Goal: Task Accomplishment & Management: Manage account settings

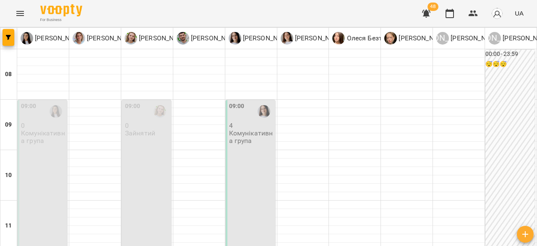
click at [253, 139] on p "Комунікативна група" at bounding box center [251, 136] width 44 height 15
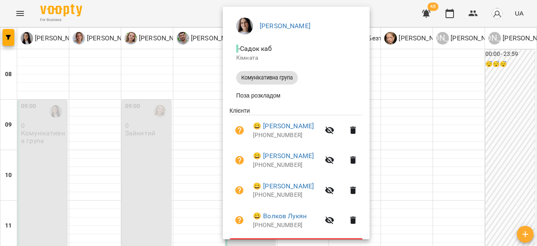
scroll to position [92, 0]
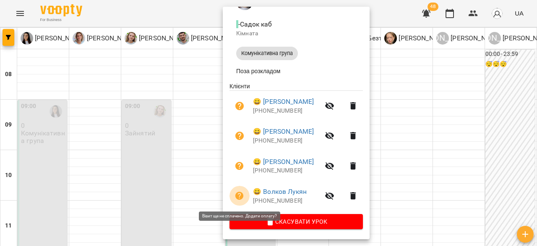
click at [236, 196] on icon "button" at bounding box center [239, 195] width 8 height 8
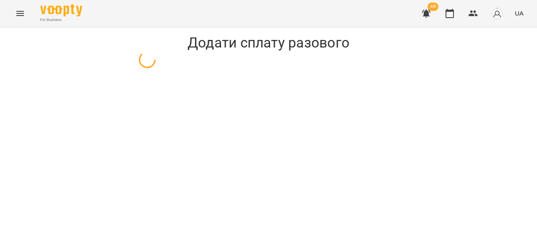
select select "**********"
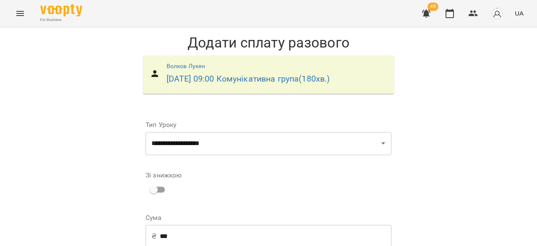
scroll to position [137, 0]
drag, startPoint x: 528, startPoint y: 156, endPoint x: 537, endPoint y: 101, distance: 55.8
click at [537, 101] on div "**********" at bounding box center [268, 205] width 537 height 356
select select "**********"
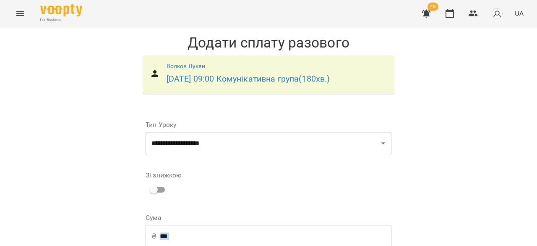
click at [436, 162] on div "**********" at bounding box center [268, 208] width 537 height 363
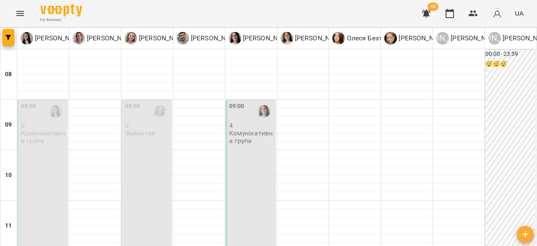
click at [249, 143] on p "Комунікативна група" at bounding box center [251, 136] width 44 height 15
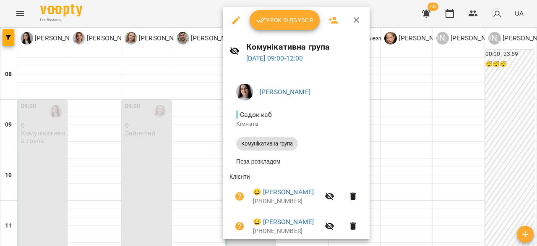
scroll to position [92, 0]
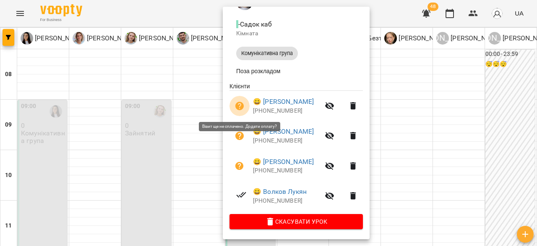
click at [236, 107] on icon "button" at bounding box center [239, 106] width 8 height 8
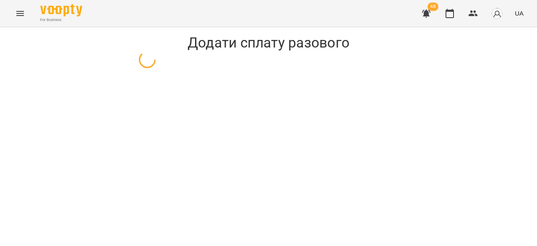
select select "**********"
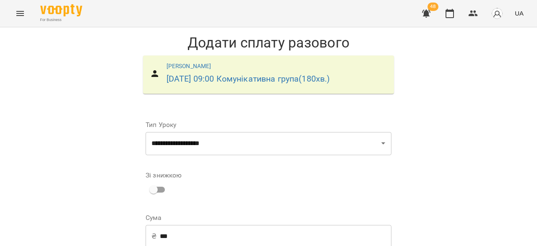
scroll to position [137, 0]
select select "**********"
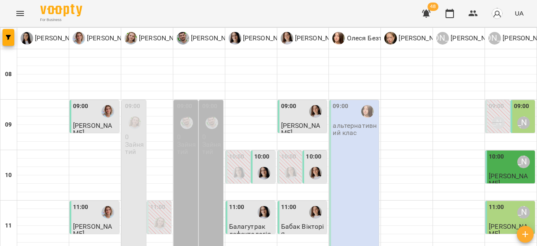
scroll to position [463, 0]
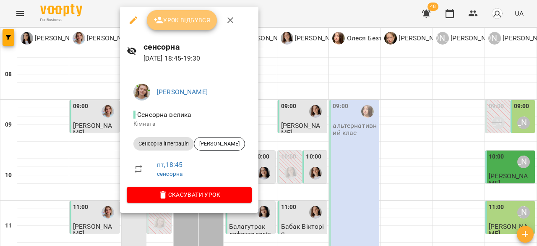
click at [179, 27] on button "Урок відбувся" at bounding box center [182, 20] width 71 height 20
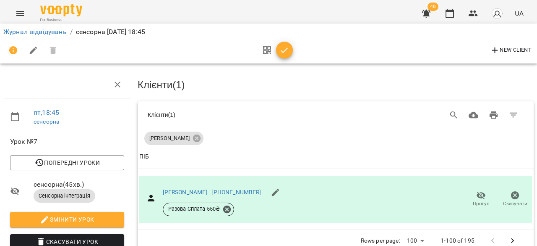
scroll to position [55, 0]
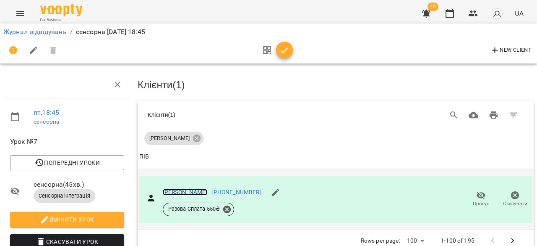
click at [169, 188] on link "[PERSON_NAME]" at bounding box center [185, 191] width 45 height 7
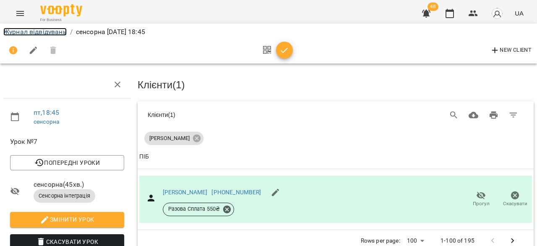
click at [20, 35] on link "Журнал відвідувань" at bounding box center [34, 32] width 63 height 8
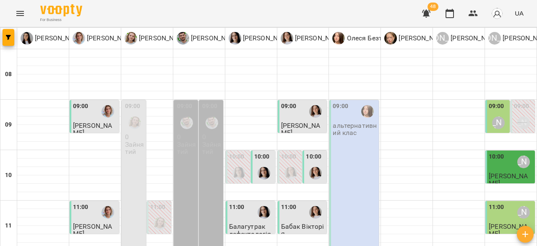
click at [342, 142] on div "09:00 альтернативний клас" at bounding box center [355, 200] width 50 height 201
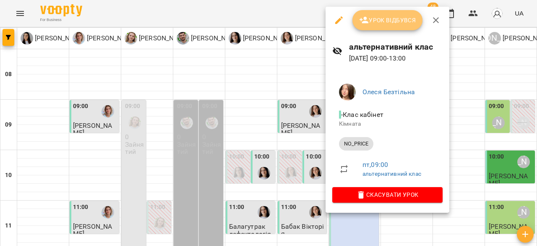
click at [380, 15] on span "Урок відбувся" at bounding box center [387, 20] width 57 height 10
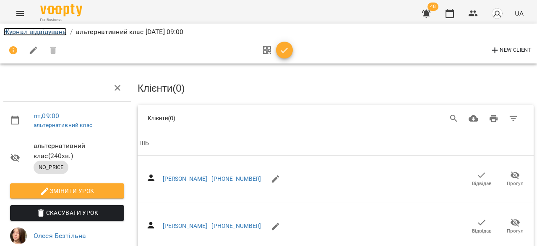
click at [30, 30] on link "Журнал відвідувань" at bounding box center [34, 32] width 63 height 8
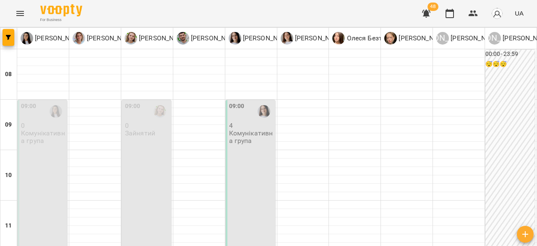
click at [29, 139] on p "Комунікативна група" at bounding box center [43, 136] width 44 height 15
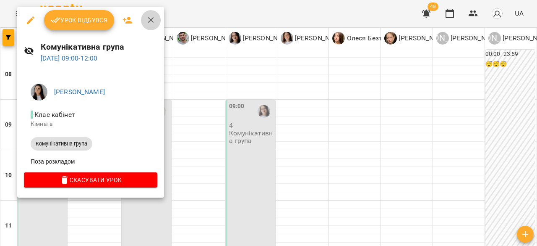
click at [147, 21] on icon "button" at bounding box center [151, 20] width 10 height 10
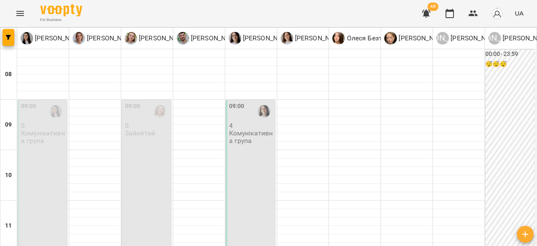
click at [32, 138] on p "Комунікативна група" at bounding box center [43, 136] width 44 height 15
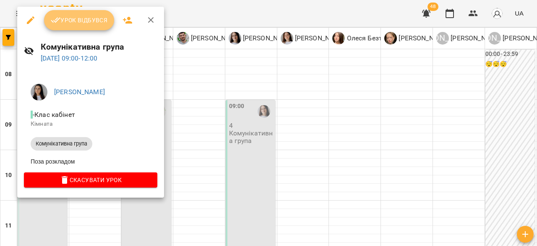
click at [73, 23] on span "Урок відбувся" at bounding box center [79, 20] width 57 height 10
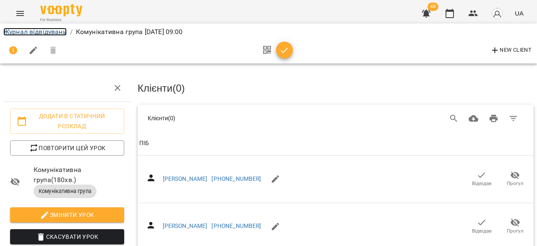
click at [16, 30] on link "Журнал відвідувань" at bounding box center [34, 32] width 63 height 8
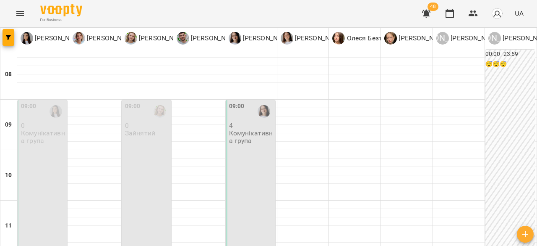
scroll to position [13, 0]
click at [240, 129] on p "Комунікативна група" at bounding box center [251, 136] width 44 height 15
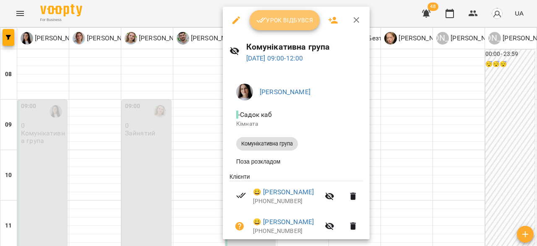
click at [279, 20] on span "Урок відбувся" at bounding box center [284, 20] width 57 height 10
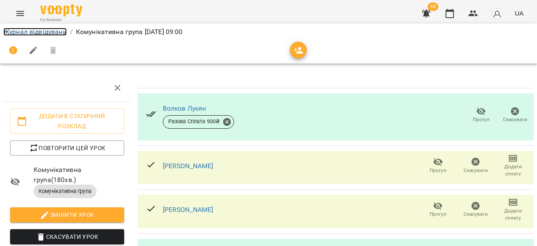
click at [20, 31] on link "Журнал відвідувань" at bounding box center [34, 32] width 63 height 8
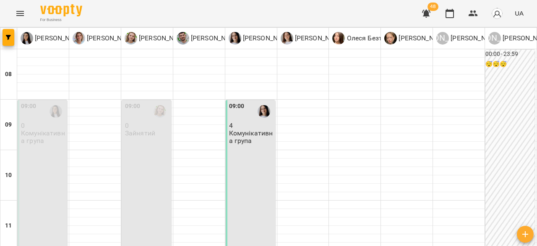
scroll to position [46, 0]
click at [239, 118] on div "09:00 4 Комунікативна група" at bounding box center [251, 175] width 50 height 150
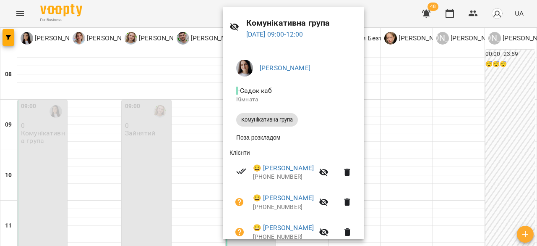
scroll to position [0, 0]
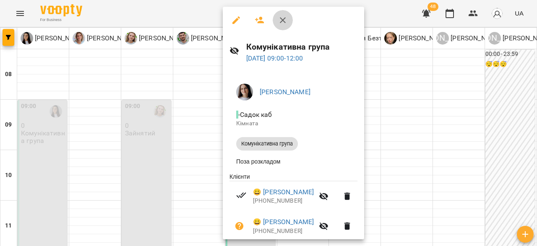
click at [284, 18] on icon "button" at bounding box center [283, 20] width 10 height 10
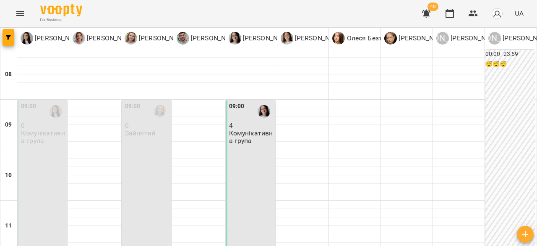
type input "**********"
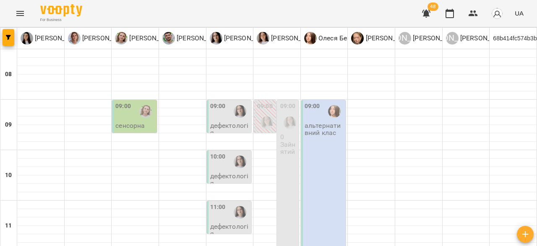
type input "**********"
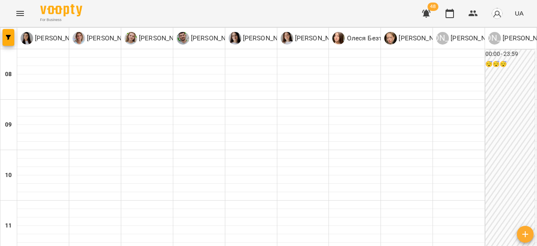
type input "**********"
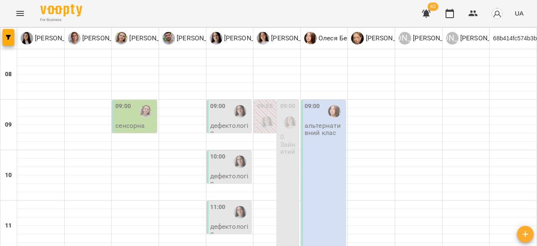
scroll to position [151, 0]
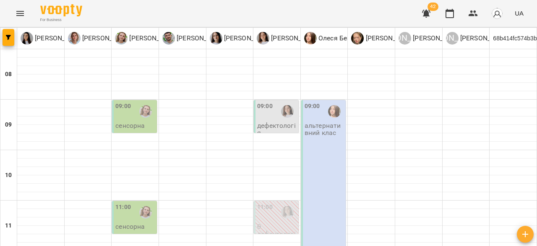
scroll to position [166, 0]
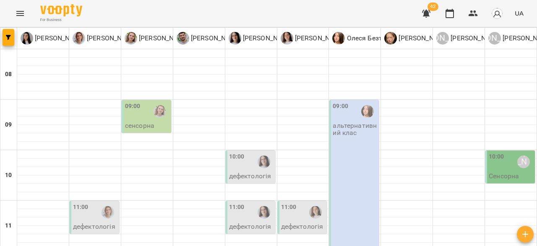
scroll to position [160, 0]
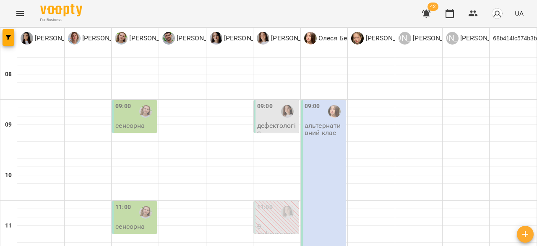
scroll to position [140, 0]
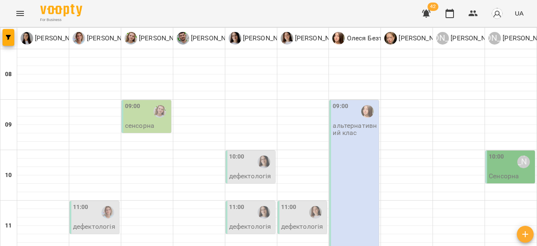
scroll to position [166, 0]
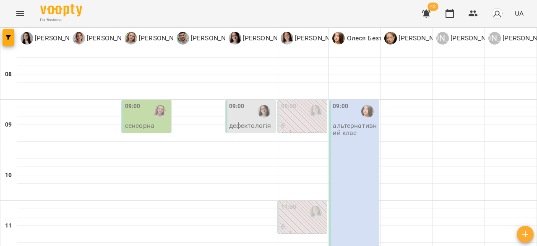
scroll to position [165, 0]
type input "**********"
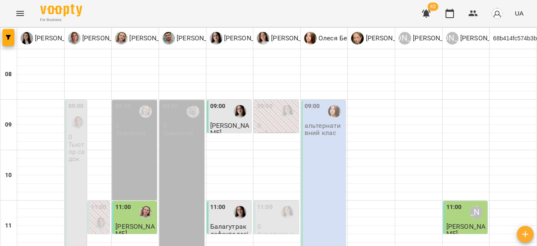
scroll to position [123, 0]
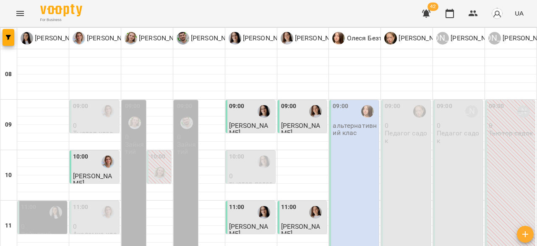
scroll to position [340, 0]
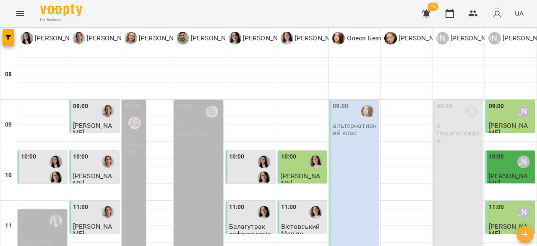
scroll to position [343, 0]
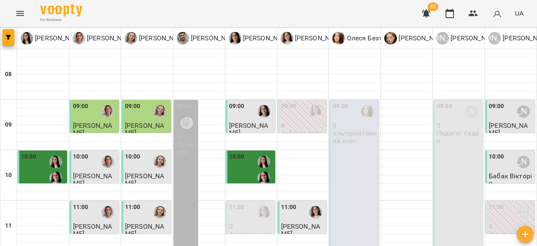
scroll to position [351, 0]
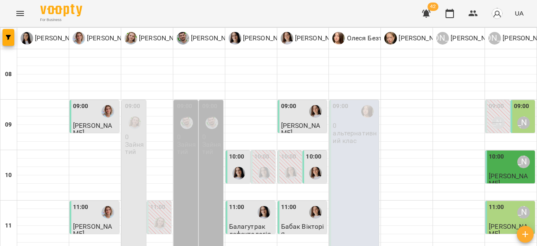
scroll to position [160, 0]
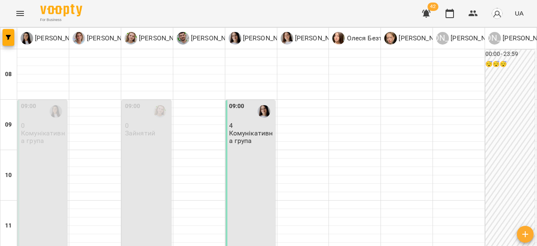
scroll to position [0, 0]
type input "**********"
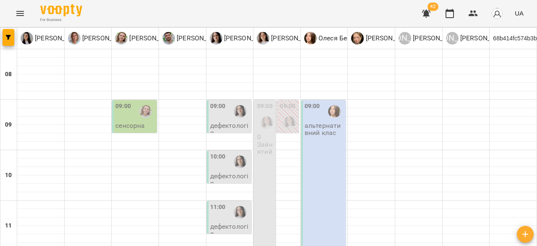
scroll to position [42, 0]
type input "**********"
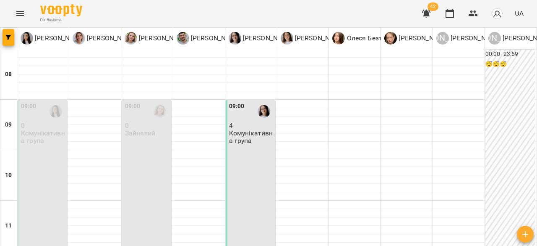
click at [250, 139] on p "Комунікативна група" at bounding box center [251, 136] width 44 height 15
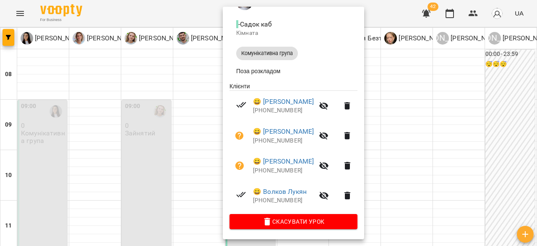
scroll to position [92, 0]
click at [240, 162] on icon "button" at bounding box center [239, 165] width 8 height 8
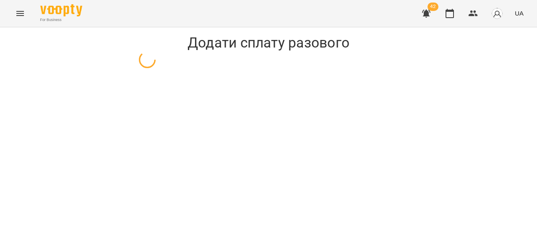
select select "**********"
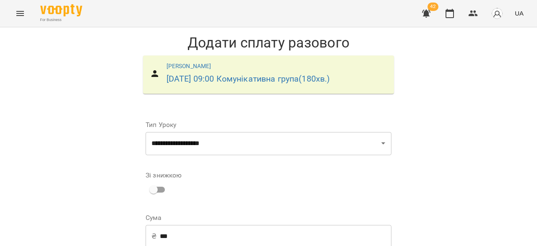
scroll to position [137, 0]
select select "**********"
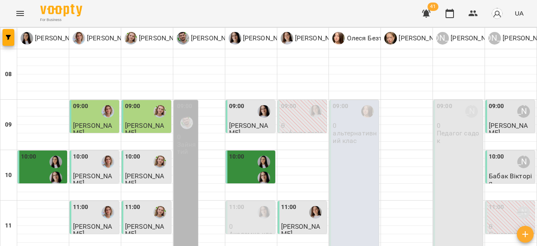
type input "**********"
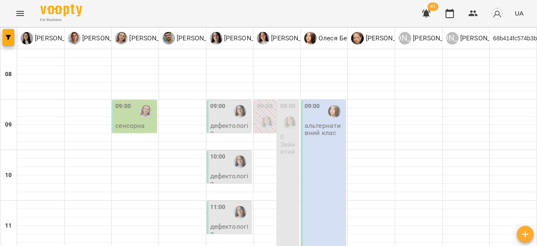
type input "**********"
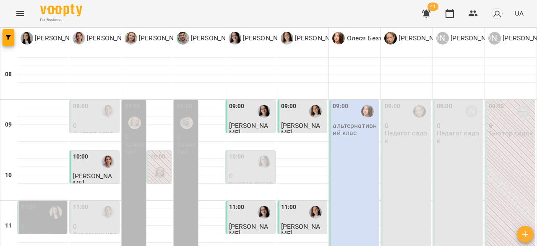
scroll to position [274, 0]
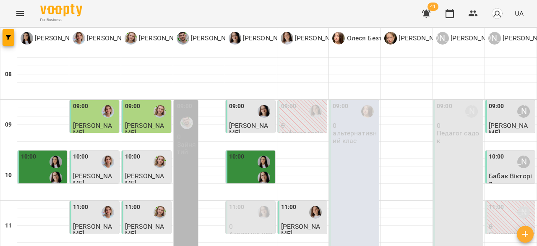
scroll to position [280, 0]
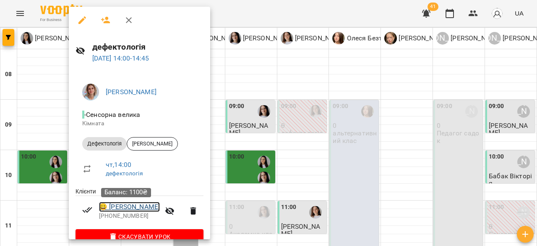
click at [123, 206] on link "😀 [PERSON_NAME]" at bounding box center [129, 206] width 61 height 10
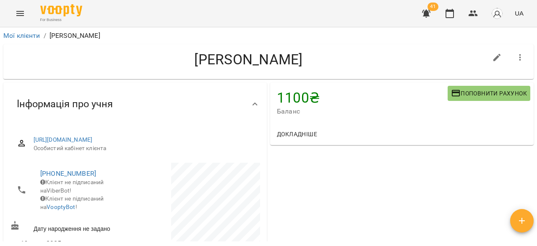
click at [536, 52] on div "Мої клієнти / [PERSON_NAME] [PERSON_NAME] 1100 ₴ Баланс Поповнити рахунок Докла…" at bounding box center [268, 150] width 537 height 246
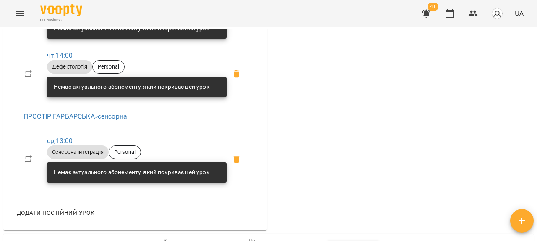
scroll to position [390, 0]
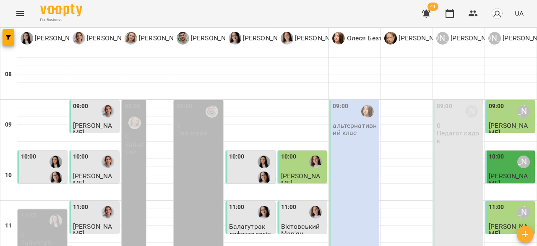
scroll to position [225, 0]
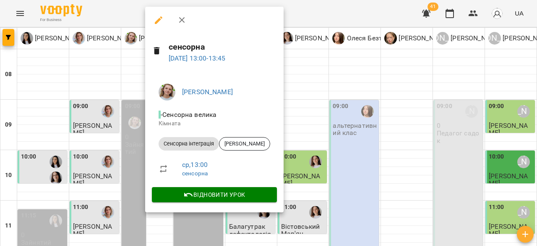
click at [179, 16] on icon "button" at bounding box center [182, 20] width 10 height 10
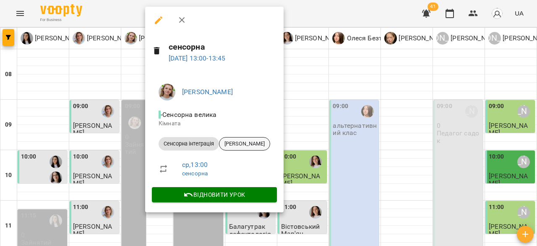
click at [235, 142] on span "[PERSON_NAME]" at bounding box center [245, 144] width 50 height 8
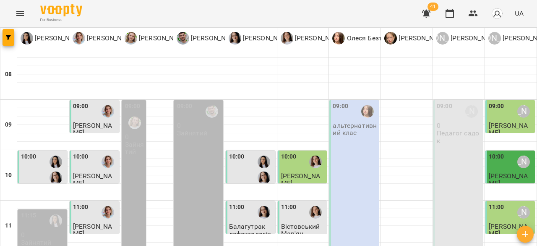
scroll to position [15, 0]
click at [16, 12] on icon "Menu" at bounding box center [20, 13] width 10 height 10
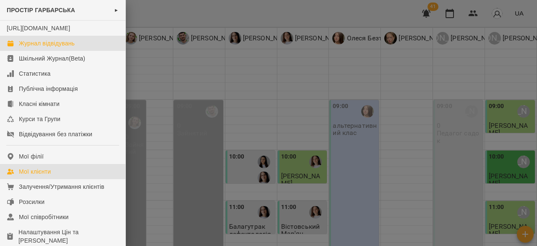
click at [36, 175] on div "Мої клієнти" at bounding box center [35, 171] width 32 height 8
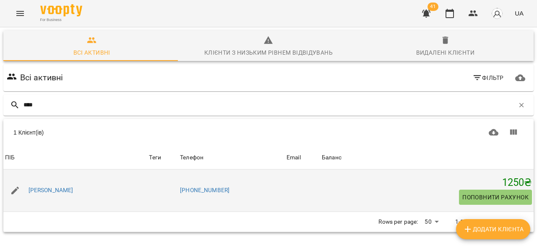
type input "****"
click at [51, 200] on div "[PERSON_NAME]" at bounding box center [75, 190] width 144 height 24
click at [36, 186] on link "[PERSON_NAME]" at bounding box center [51, 190] width 45 height 8
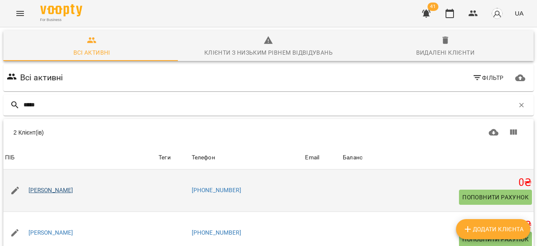
type input "*****"
click at [43, 189] on link "[PERSON_NAME]" at bounding box center [51, 190] width 45 height 8
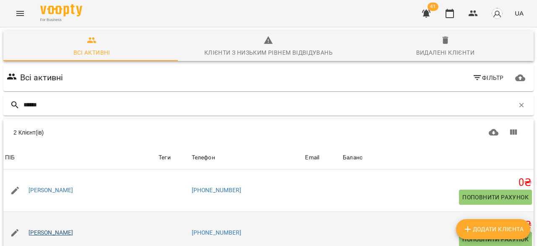
type input "******"
click at [40, 233] on link "[PERSON_NAME]" at bounding box center [51, 232] width 45 height 8
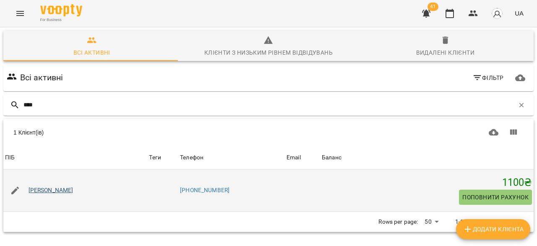
type input "****"
click at [39, 188] on link "[PERSON_NAME]" at bounding box center [51, 190] width 45 height 8
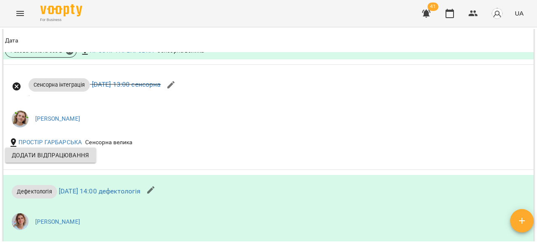
scroll to position [787, 0]
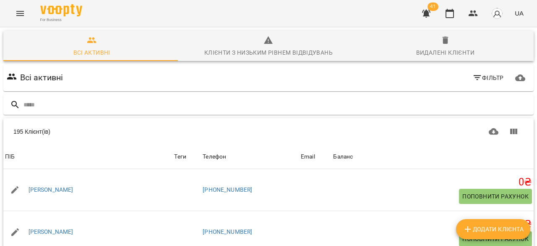
click at [18, 10] on icon "Menu" at bounding box center [20, 13] width 10 height 10
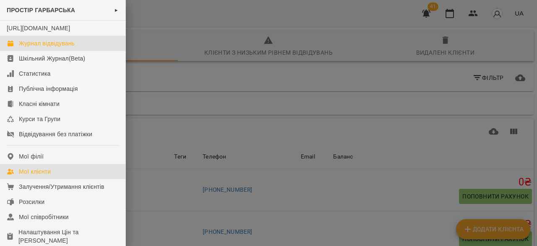
click at [39, 47] on div "Журнал відвідувань" at bounding box center [47, 43] width 56 height 8
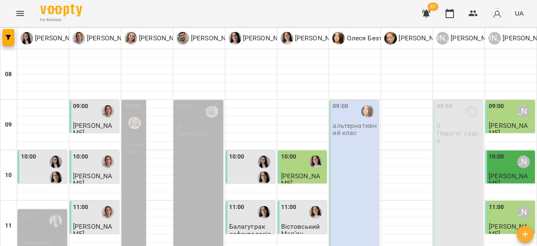
scroll to position [227, 0]
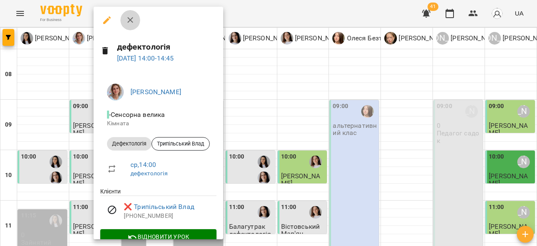
click at [129, 20] on icon "button" at bounding box center [131, 20] width 10 height 10
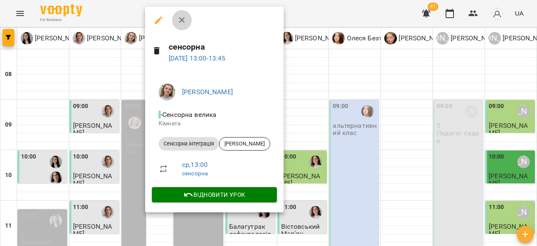
click at [182, 20] on icon "button" at bounding box center [182, 20] width 6 height 6
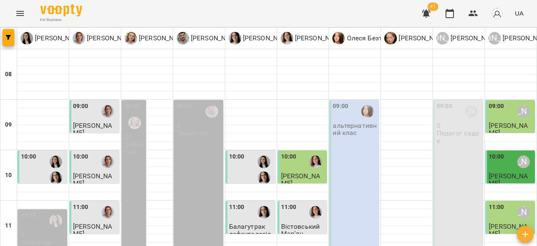
scroll to position [273, 0]
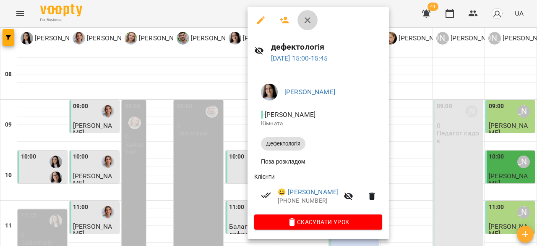
click at [305, 24] on icon "button" at bounding box center [308, 20] width 10 height 10
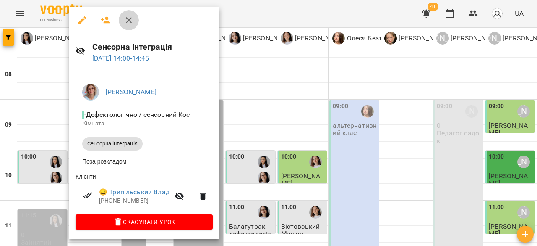
click at [128, 22] on icon "button" at bounding box center [129, 20] width 10 height 10
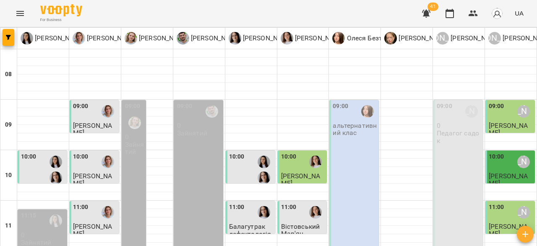
scroll to position [6, 0]
click at [19, 10] on icon "Menu" at bounding box center [20, 13] width 10 height 10
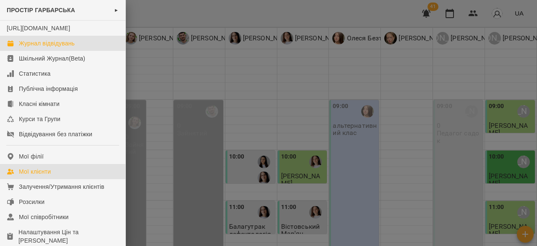
click at [37, 175] on div "Мої клієнти" at bounding box center [35, 171] width 32 height 8
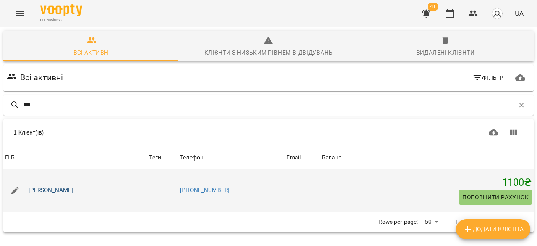
type input "***"
click at [43, 191] on link "[PERSON_NAME]" at bounding box center [51, 190] width 45 height 8
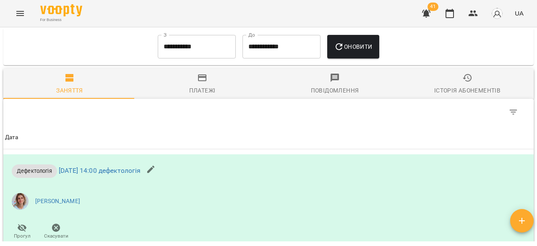
scroll to position [573, 0]
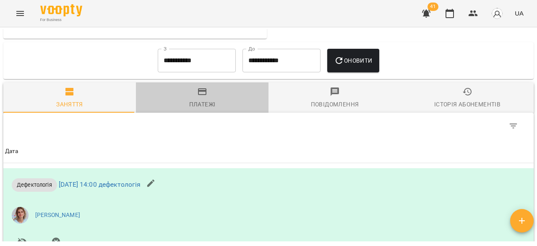
click at [208, 109] on div "Платежі" at bounding box center [202, 104] width 26 height 10
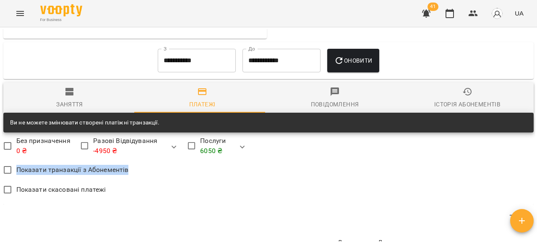
drag, startPoint x: 536, startPoint y: 156, endPoint x: 537, endPoint y: 174, distance: 17.6
click at [537, 174] on div "Мої клієнти / [PERSON_NAME] [PERSON_NAME] 1100 ₴ Баланс Поповнити рахунок Докла…" at bounding box center [268, 150] width 537 height 246
click at [382, 180] on div "Показати транзакції з Абонементів" at bounding box center [268, 171] width 531 height 20
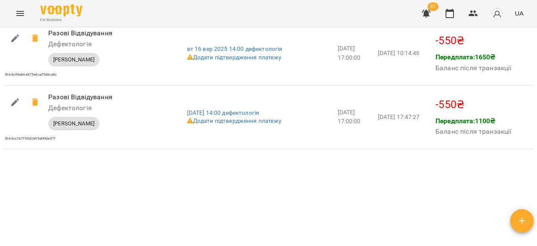
scroll to position [868, 0]
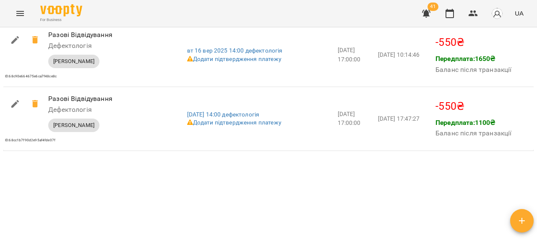
click at [536, 203] on div "Мої клієнти / [PERSON_NAME] [PERSON_NAME] 1100 ₴ Баланс Поповнити рахунок Докла…" at bounding box center [268, 150] width 537 height 246
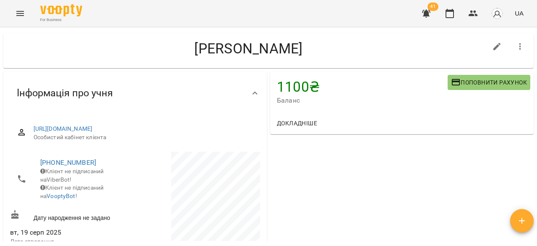
scroll to position [0, 0]
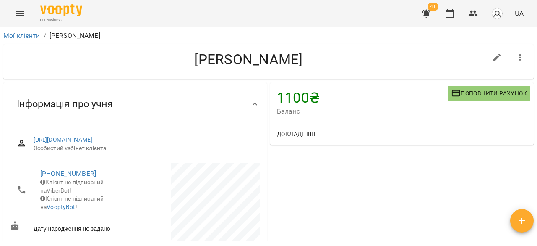
click at [18, 9] on icon "Menu" at bounding box center [20, 13] width 10 height 10
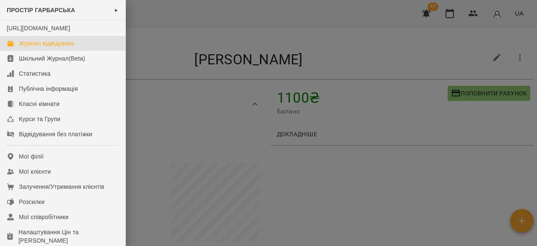
click at [46, 47] on div "Журнал відвідувань" at bounding box center [47, 43] width 56 height 8
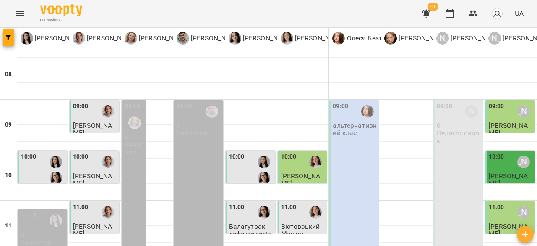
type input "**********"
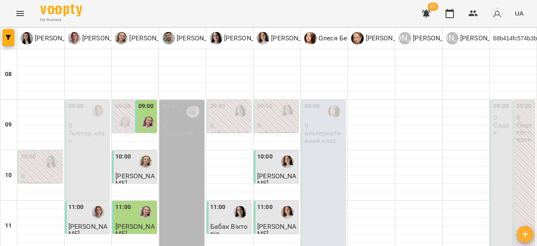
scroll to position [226, 0]
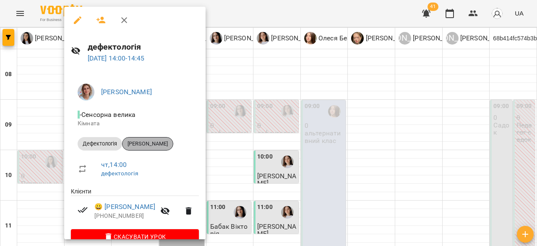
click at [149, 140] on span "[PERSON_NAME]" at bounding box center [148, 144] width 50 height 8
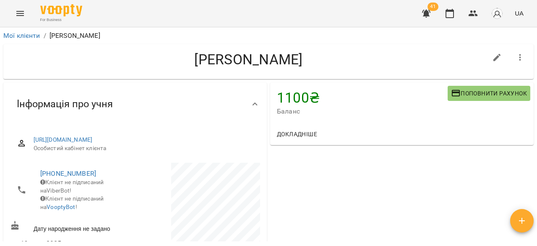
click at [533, 52] on div "Мої клієнти / [PERSON_NAME] [PERSON_NAME] 1100 ₴ Баланс Поповнити рахунок Докла…" at bounding box center [268, 150] width 537 height 246
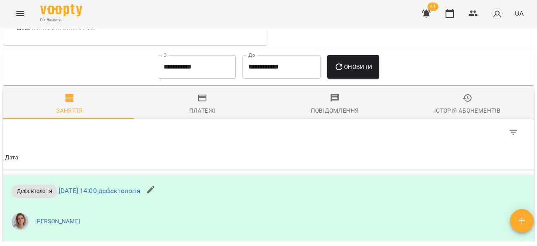
scroll to position [556, 0]
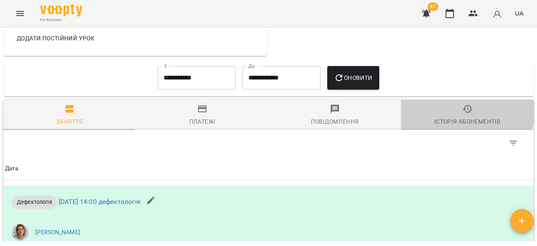
click at [463, 114] on icon "button" at bounding box center [468, 109] width 10 height 10
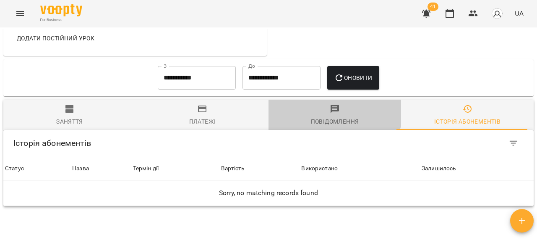
click at [330, 114] on icon "button" at bounding box center [335, 109] width 10 height 10
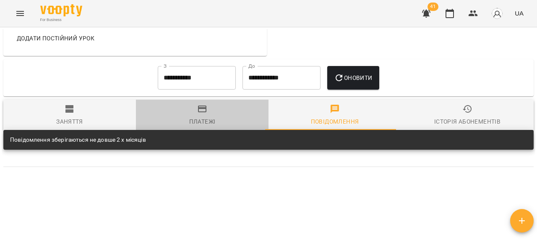
click at [201, 112] on icon "button" at bounding box center [202, 108] width 8 height 7
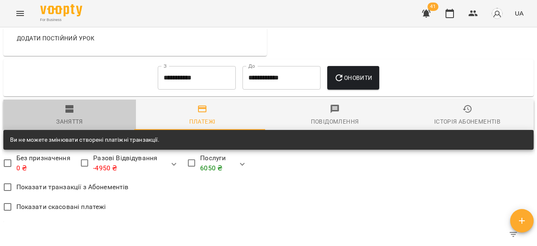
click at [79, 126] on span "Заняття" at bounding box center [69, 115] width 123 height 23
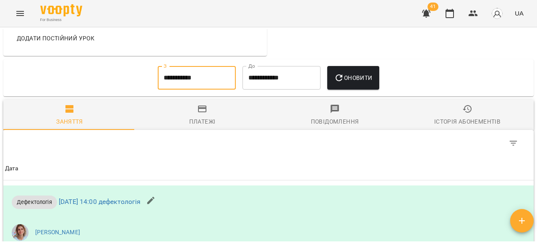
click at [161, 89] on input "**********" at bounding box center [197, 78] width 78 height 24
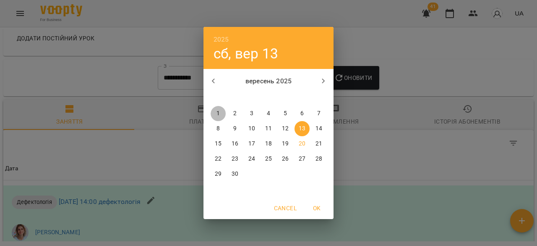
click at [217, 110] on p "1" at bounding box center [218, 113] width 3 height 8
type input "**********"
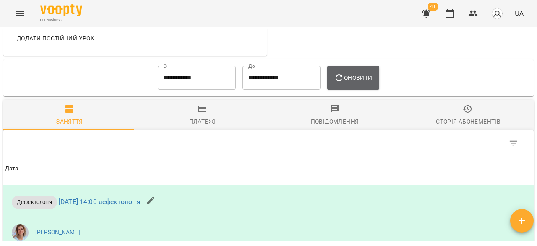
click at [364, 83] on span "Оновити" at bounding box center [353, 78] width 38 height 10
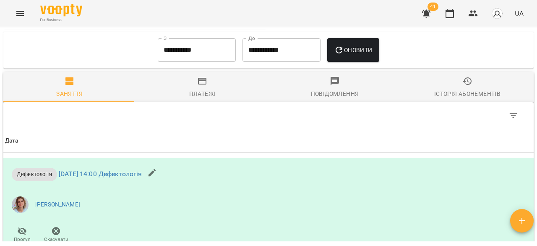
scroll to position [586, 0]
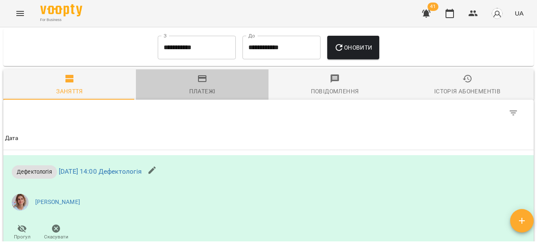
click at [202, 82] on icon "button" at bounding box center [202, 78] width 8 height 7
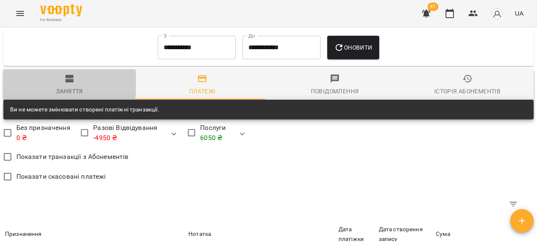
click at [66, 84] on icon "button" at bounding box center [70, 78] width 10 height 10
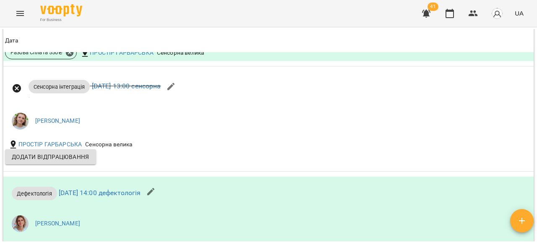
scroll to position [1535, 0]
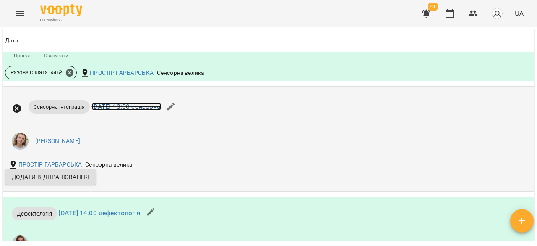
click at [123, 110] on link "[DATE] 13:00 сенсорна" at bounding box center [126, 106] width 69 height 8
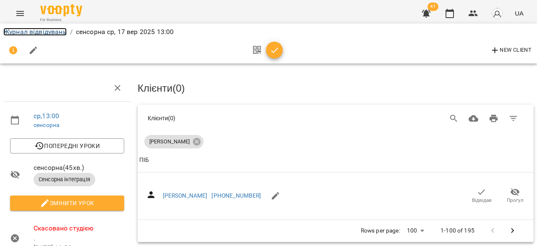
click at [18, 34] on link "Журнал відвідувань" at bounding box center [34, 32] width 63 height 8
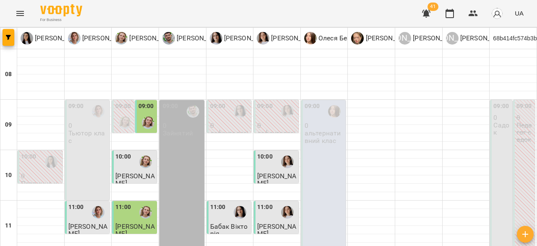
type input "**********"
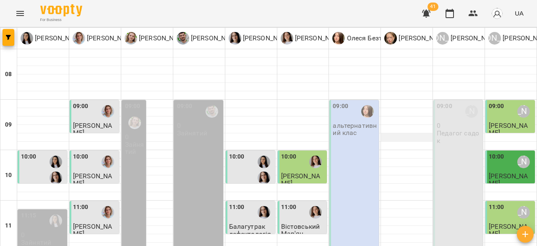
scroll to position [170, 0]
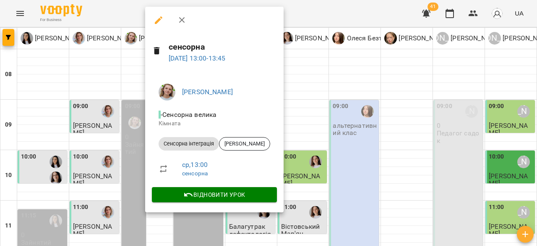
click at [369, 154] on div at bounding box center [268, 123] width 537 height 246
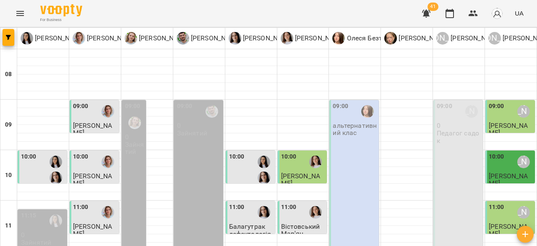
scroll to position [0, 0]
click at [15, 14] on button "Menu" at bounding box center [20, 13] width 20 height 20
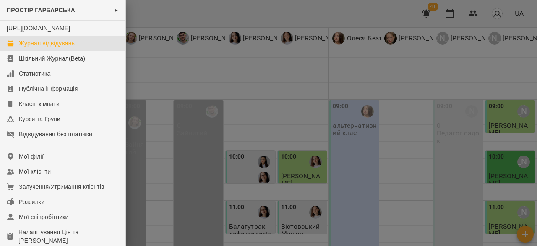
click at [55, 51] on link "Журнал відвідувань" at bounding box center [63, 43] width 126 height 15
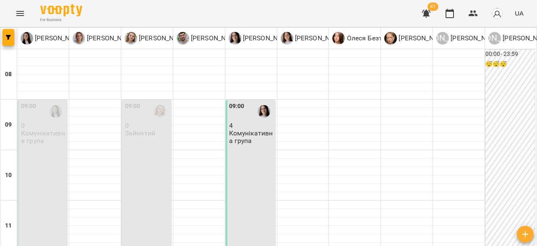
click at [240, 144] on div "09:00 4 Комунікативна група" at bounding box center [251, 175] width 50 height 150
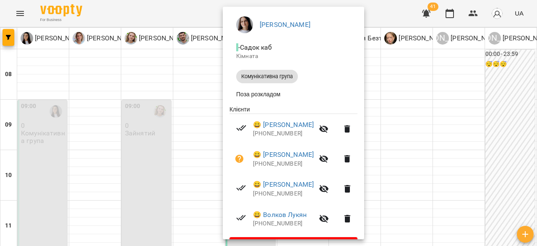
scroll to position [92, 0]
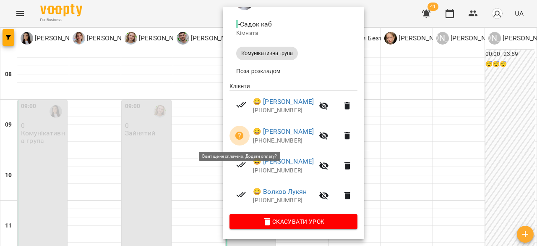
click at [242, 136] on icon "button" at bounding box center [239, 135] width 8 height 8
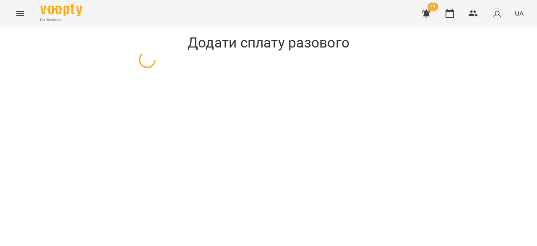
select select "**********"
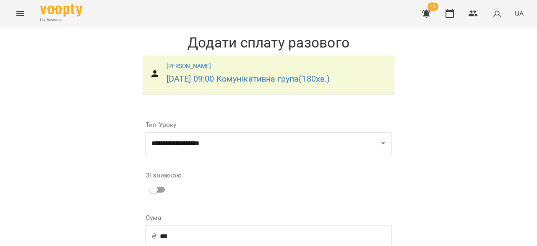
scroll to position [137, 0]
select select "****"
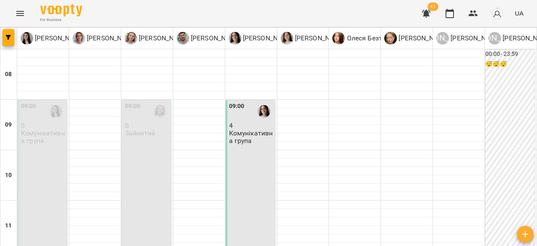
scroll to position [55, 0]
click at [20, 16] on icon "Menu" at bounding box center [20, 13] width 8 height 5
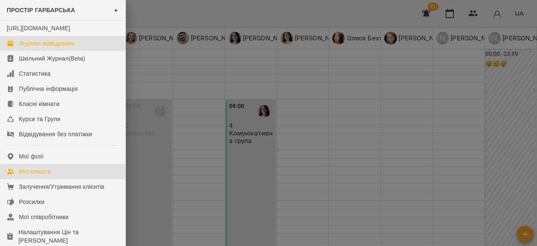
click at [49, 175] on div "Мої клієнти" at bounding box center [35, 171] width 32 height 8
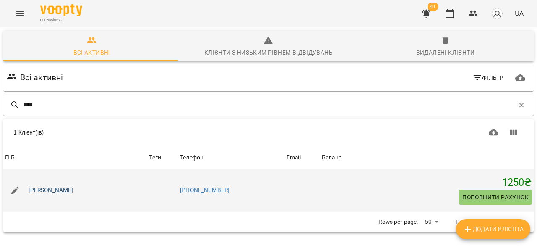
type input "****"
click at [32, 194] on link "[PERSON_NAME]" at bounding box center [51, 190] width 45 height 8
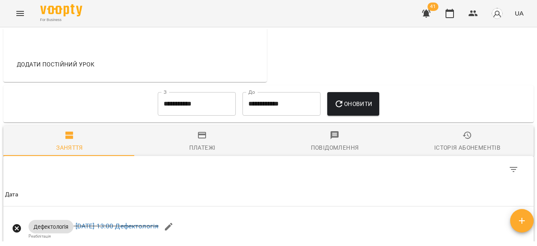
scroll to position [300, 0]
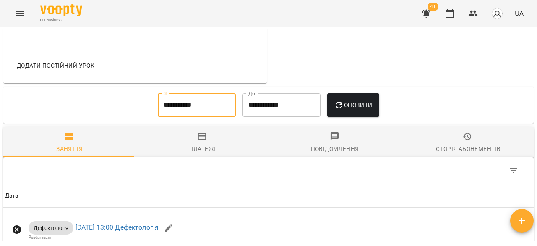
click at [159, 117] on input "**********" at bounding box center [197, 105] width 78 height 24
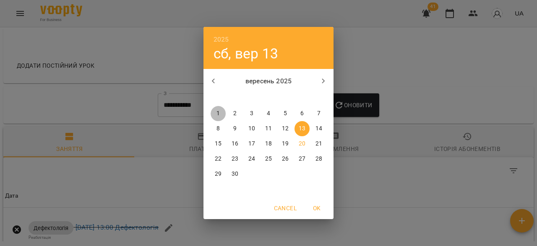
click at [221, 113] on span "1" at bounding box center [218, 113] width 15 height 8
type input "**********"
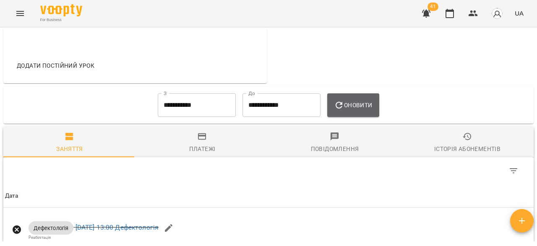
click at [363, 113] on button "Оновити" at bounding box center [353, 105] width 52 height 24
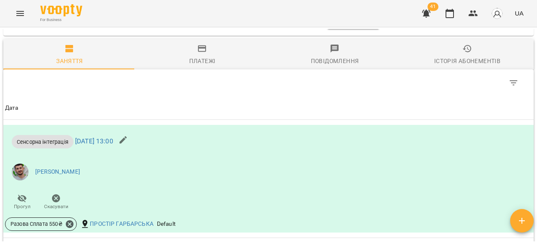
scroll to position [328, 0]
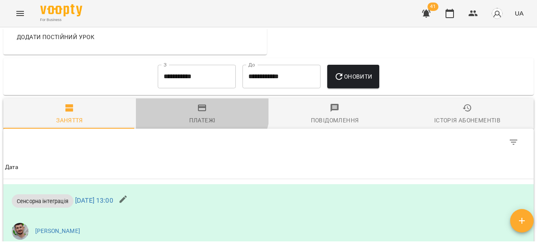
click at [199, 113] on icon "button" at bounding box center [202, 108] width 10 height 10
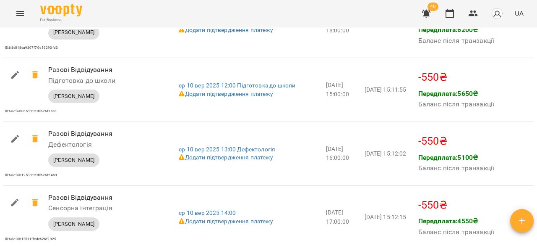
scroll to position [1667, 0]
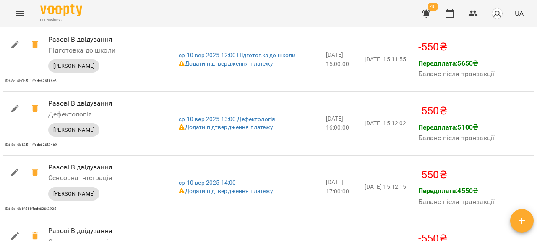
drag, startPoint x: 536, startPoint y: 183, endPoint x: 536, endPoint y: 189, distance: 5.9
click at [536, 189] on div "**********" at bounding box center [268, 150] width 537 height 246
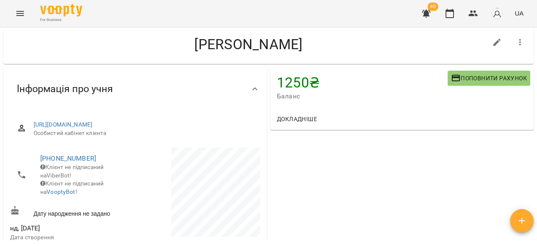
scroll to position [0, 0]
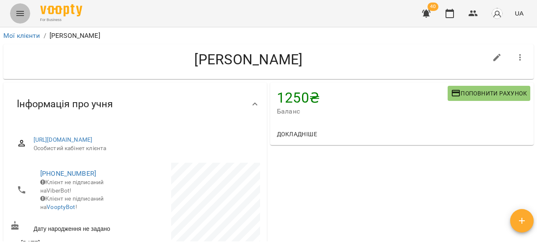
click at [21, 9] on icon "Menu" at bounding box center [20, 13] width 10 height 10
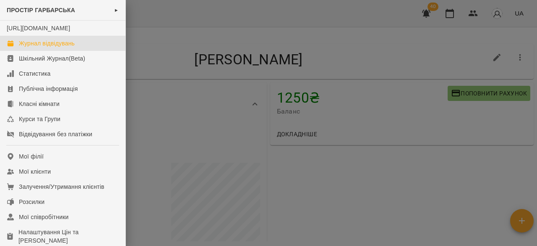
click at [57, 47] on div "Журнал відвідувань" at bounding box center [47, 43] width 56 height 8
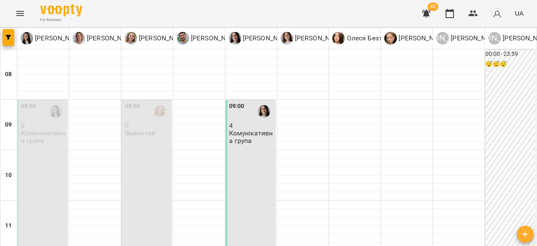
type input "**********"
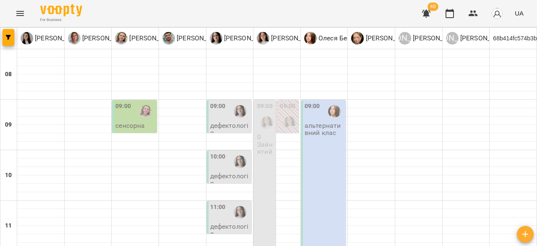
scroll to position [151, 0]
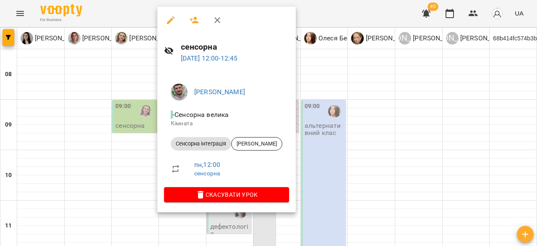
click at [218, 16] on icon "button" at bounding box center [217, 20] width 10 height 10
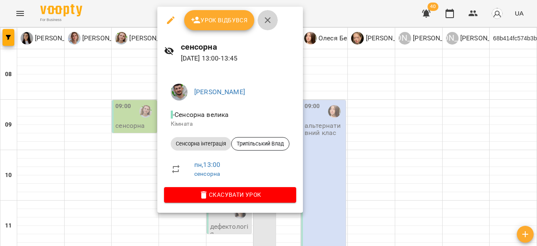
click at [272, 21] on icon "button" at bounding box center [268, 20] width 10 height 10
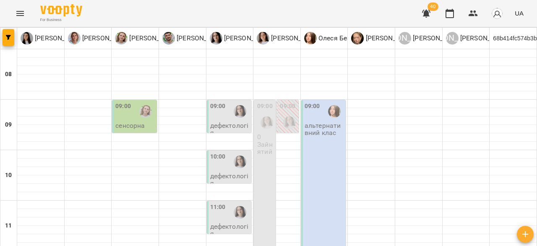
scroll to position [397, 0]
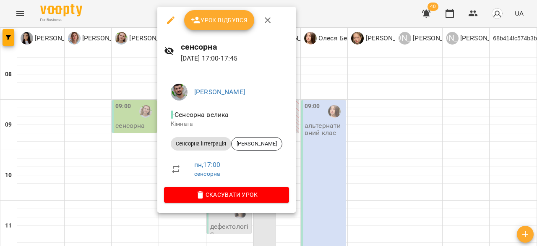
click at [265, 21] on icon "button" at bounding box center [268, 20] width 10 height 10
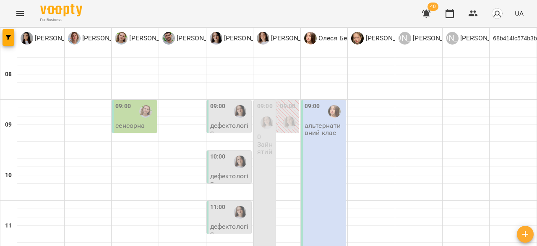
scroll to position [0, 0]
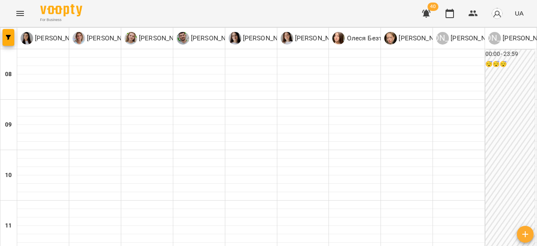
type input "**********"
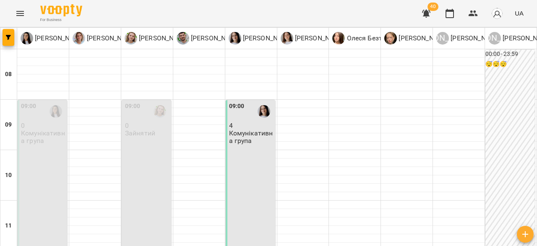
click at [258, 146] on div "09:00 4 Комунікативна група" at bounding box center [251, 175] width 50 height 150
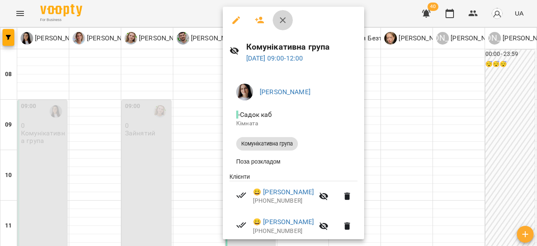
click at [276, 21] on button "button" at bounding box center [283, 20] width 20 height 20
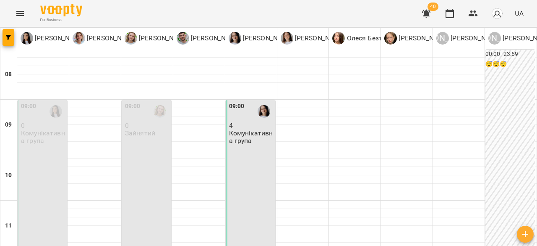
scroll to position [47, 0]
click at [252, 104] on div "09:00 4 Комунікативна група" at bounding box center [251, 175] width 50 height 150
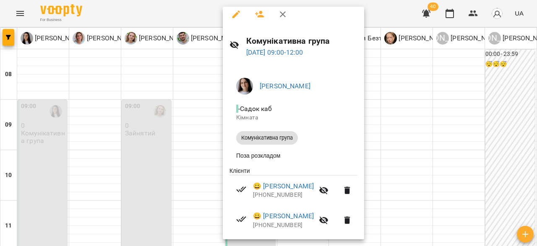
scroll to position [0, 0]
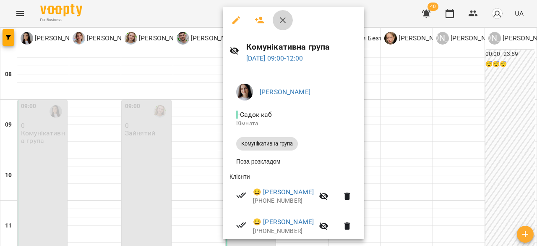
click at [287, 16] on icon "button" at bounding box center [283, 20] width 10 height 10
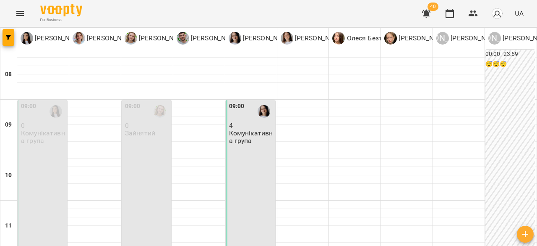
scroll to position [97, 0]
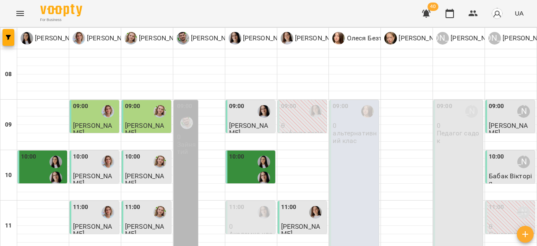
scroll to position [463, 0]
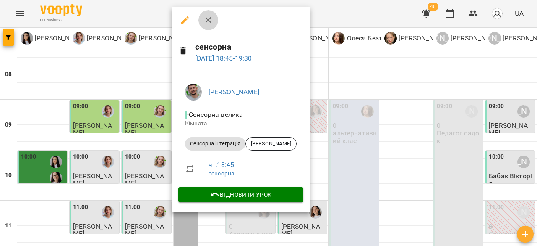
click at [207, 19] on icon "button" at bounding box center [208, 20] width 6 height 6
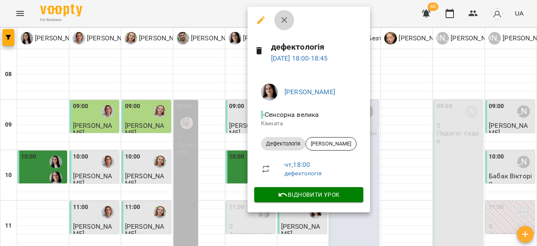
click at [278, 25] on button "button" at bounding box center [285, 20] width 20 height 20
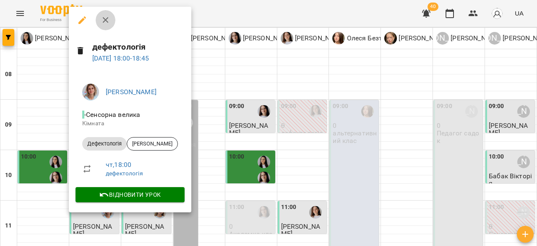
click at [105, 15] on icon "button" at bounding box center [106, 20] width 10 height 10
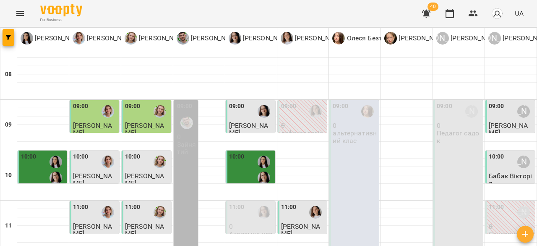
scroll to position [0, 0]
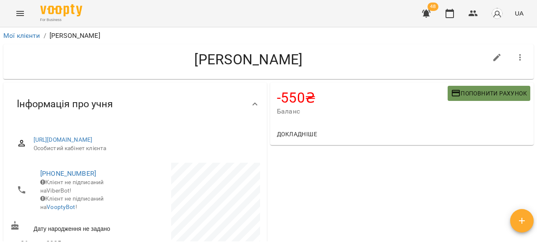
click at [495, 89] on span "Поповнити рахунок" at bounding box center [489, 93] width 76 height 10
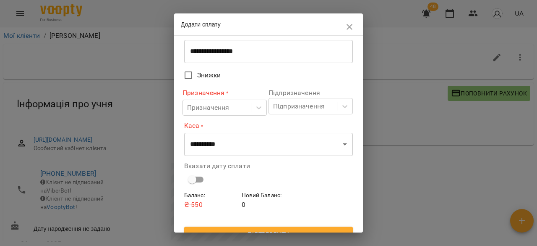
scroll to position [54, 0]
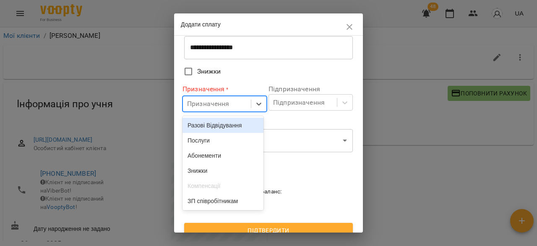
click at [224, 102] on div "Призначення" at bounding box center [208, 104] width 42 height 10
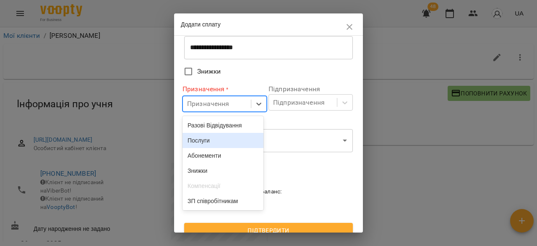
click at [212, 143] on div "Послуги" at bounding box center [223, 140] width 81 height 15
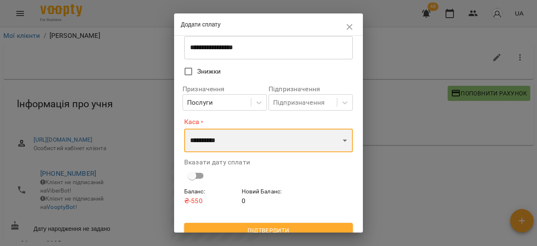
click at [237, 148] on select "**********" at bounding box center [268, 140] width 169 height 24
select select "****"
click at [184, 128] on select "**********" at bounding box center [268, 140] width 169 height 24
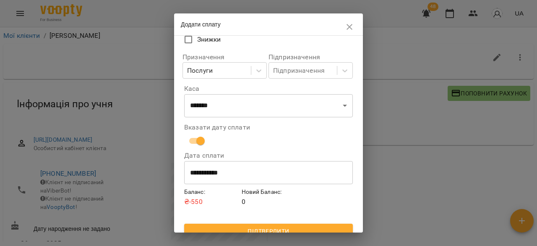
scroll to position [96, 0]
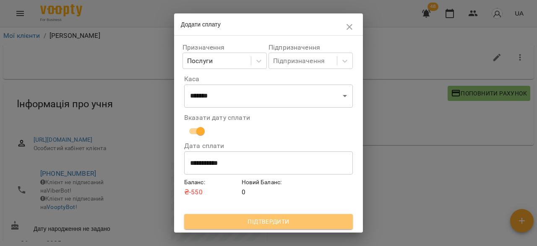
click at [290, 215] on button "Підтвердити" at bounding box center [268, 221] width 169 height 15
